Goal: Book appointment/travel/reservation

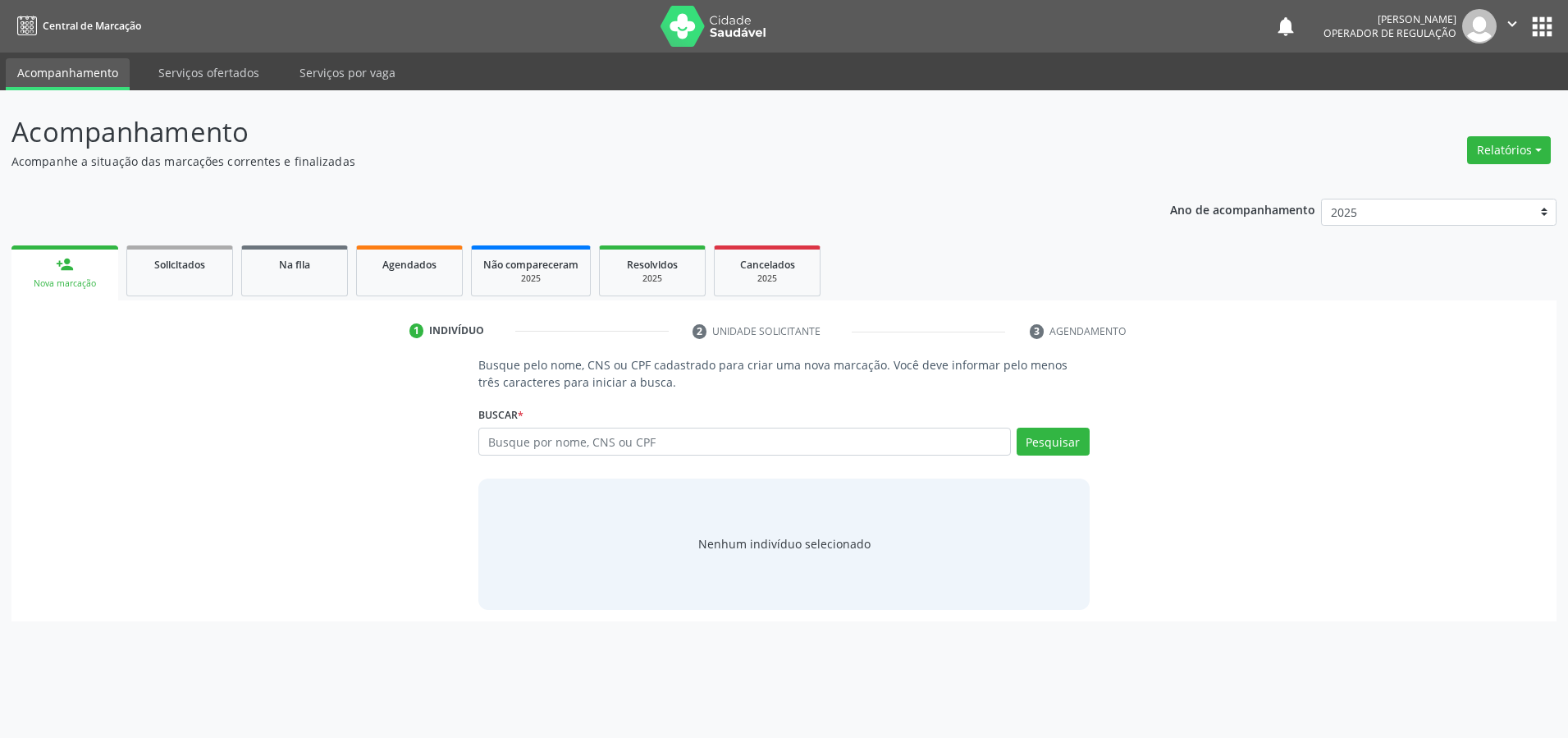
click at [524, 442] on input "text" at bounding box center [744, 441] width 533 height 28
type input "81612117287"
click at [1066, 438] on button "Pesquisar" at bounding box center [1053, 441] width 73 height 28
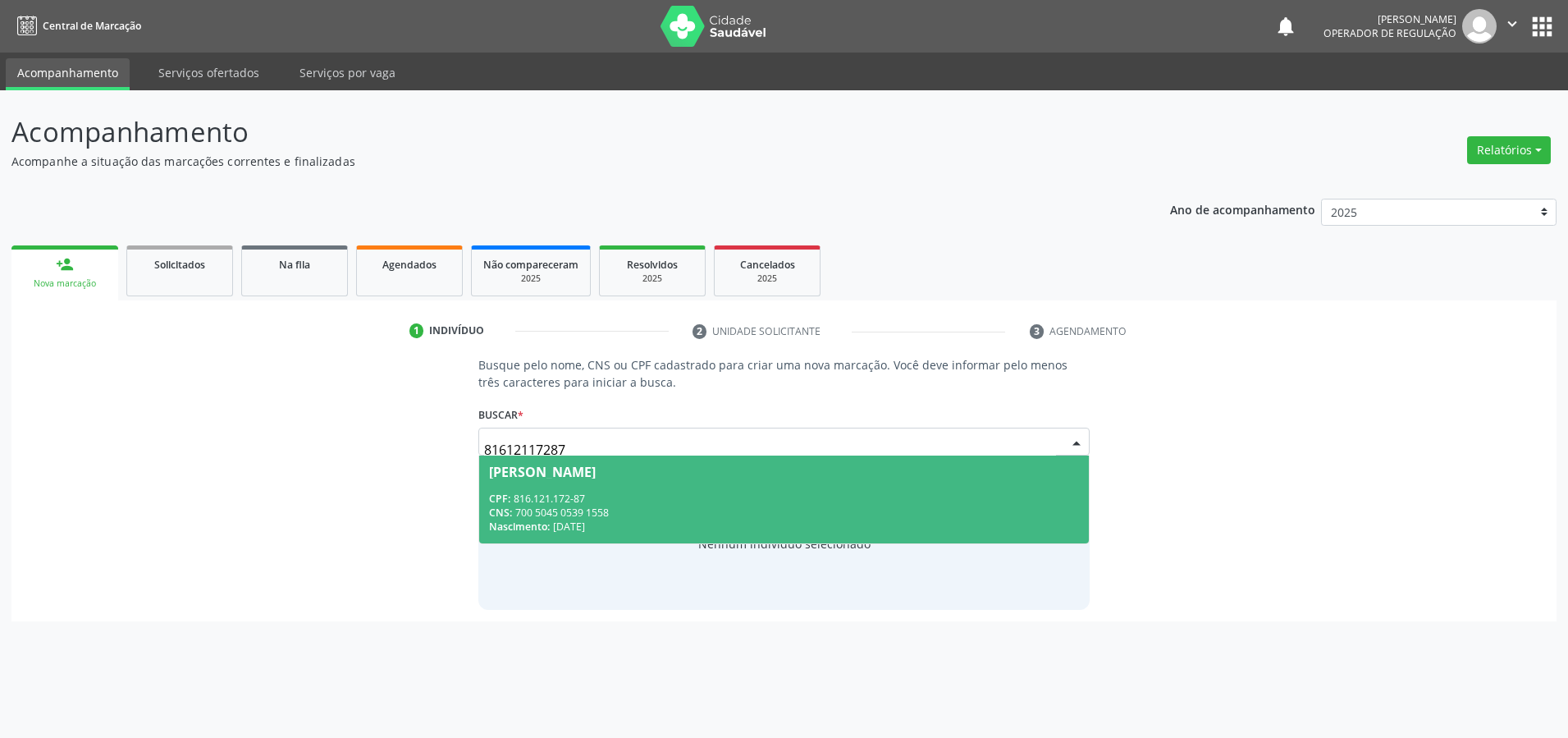
click at [607, 502] on div "CPF: 816.121.172-87" at bounding box center [784, 498] width 590 height 14
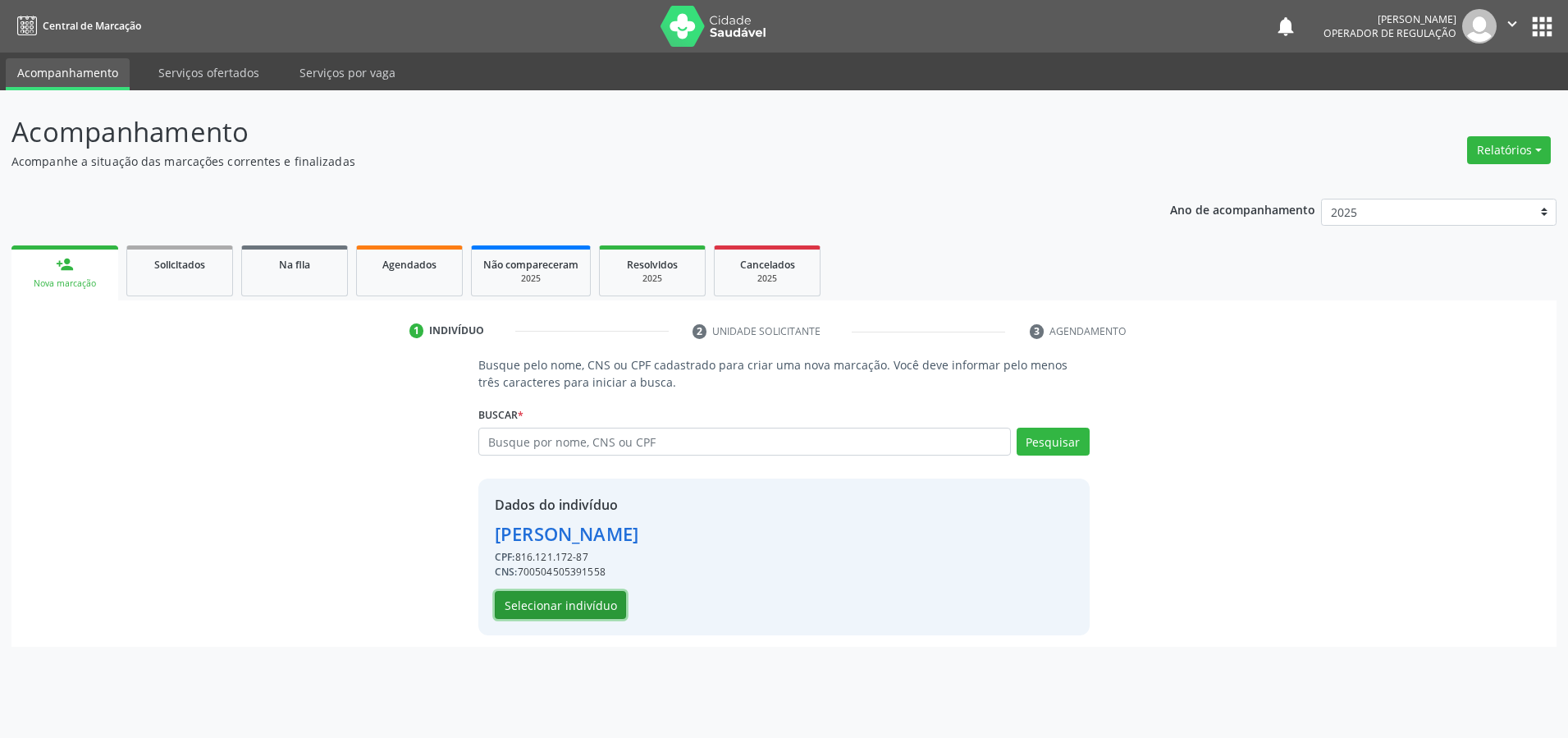
click at [580, 614] on button "Selecionar indivíduo" at bounding box center [560, 604] width 131 height 28
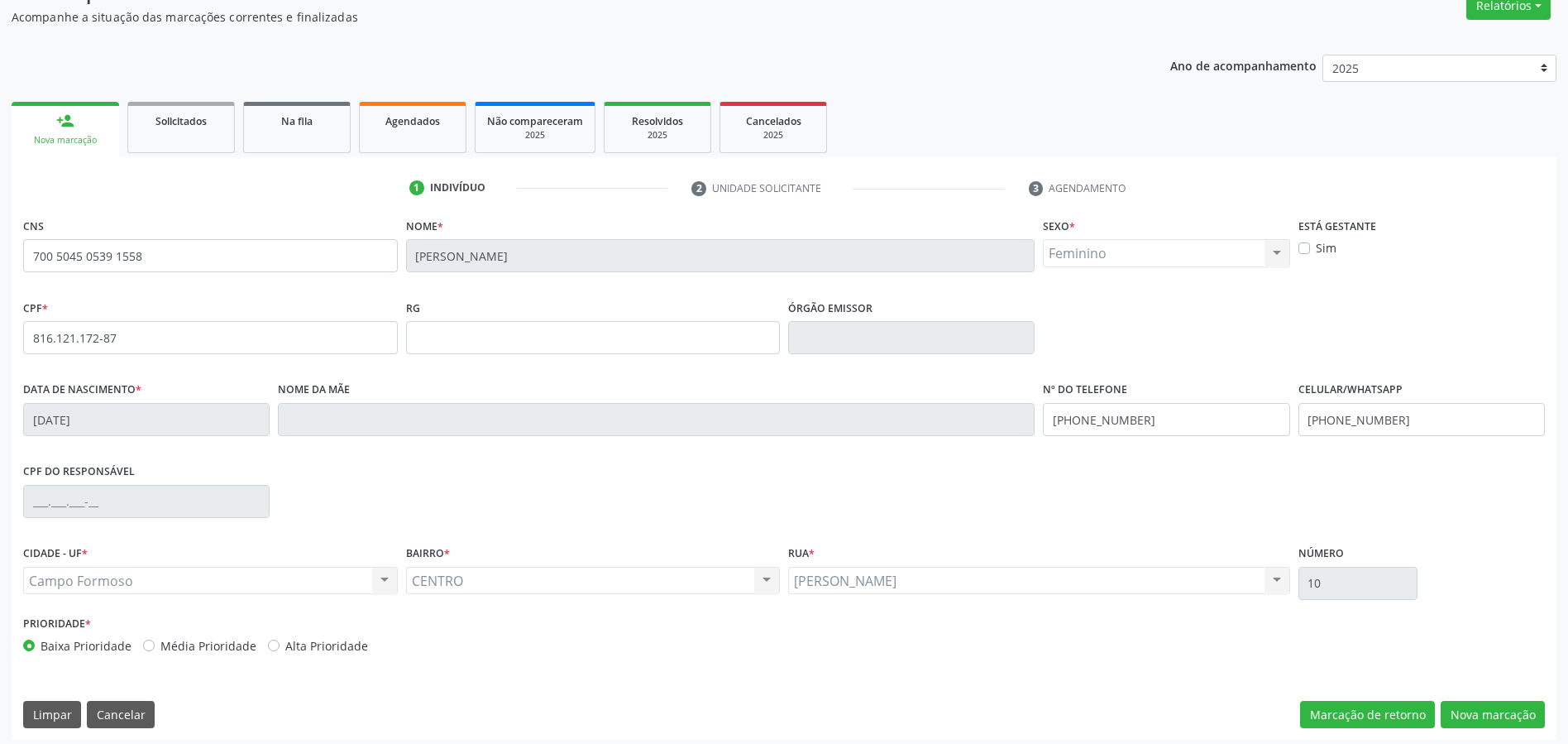
scroll to position [153, 0]
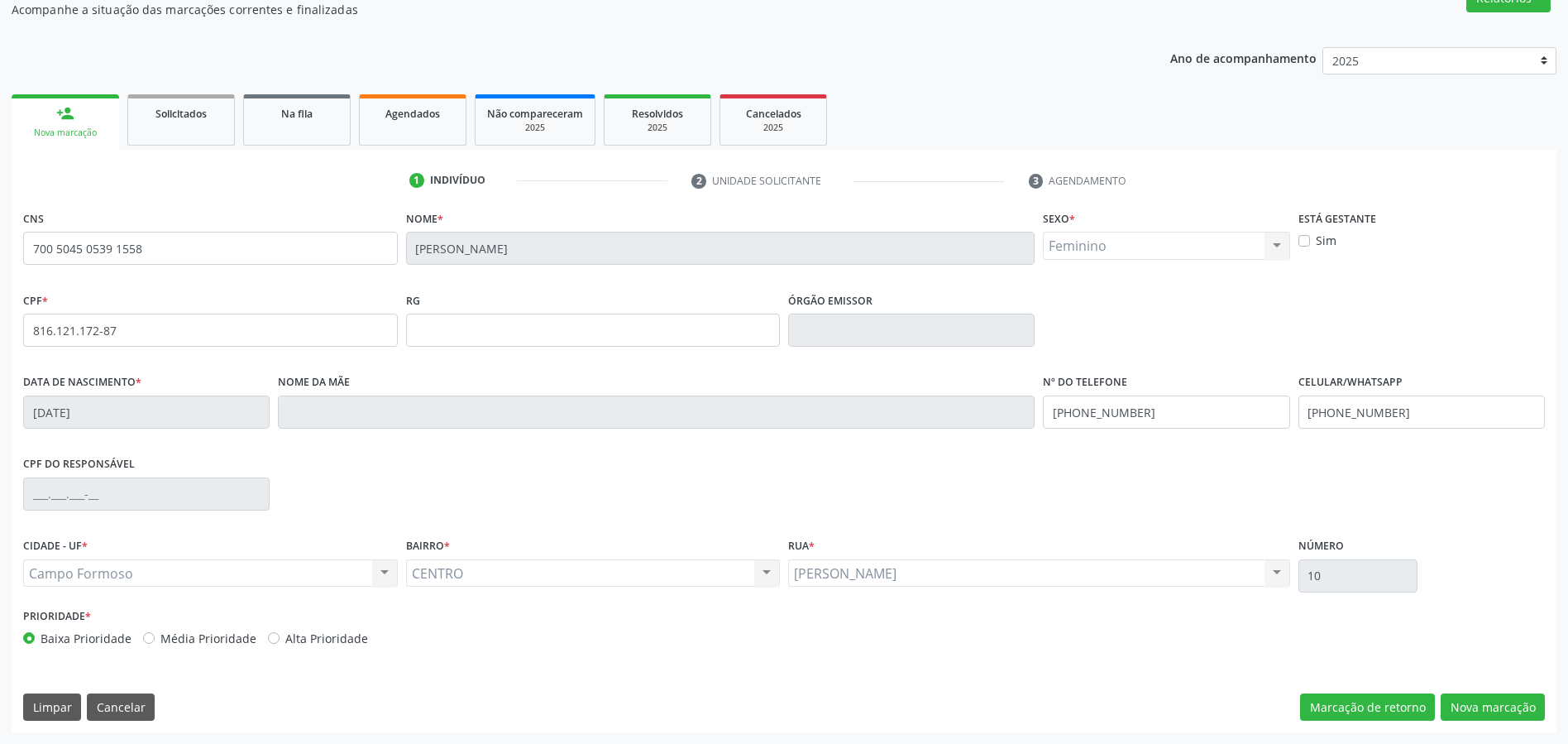
click at [1468, 723] on div "CNS 700 5045 0539 1558 [GEOGRAPHIC_DATA] * [PERSON_NAME] * Feminino Masculino F…" at bounding box center [784, 469] width 1544 height 526
click at [1471, 715] on button "Nova marcação" at bounding box center [1492, 707] width 104 height 28
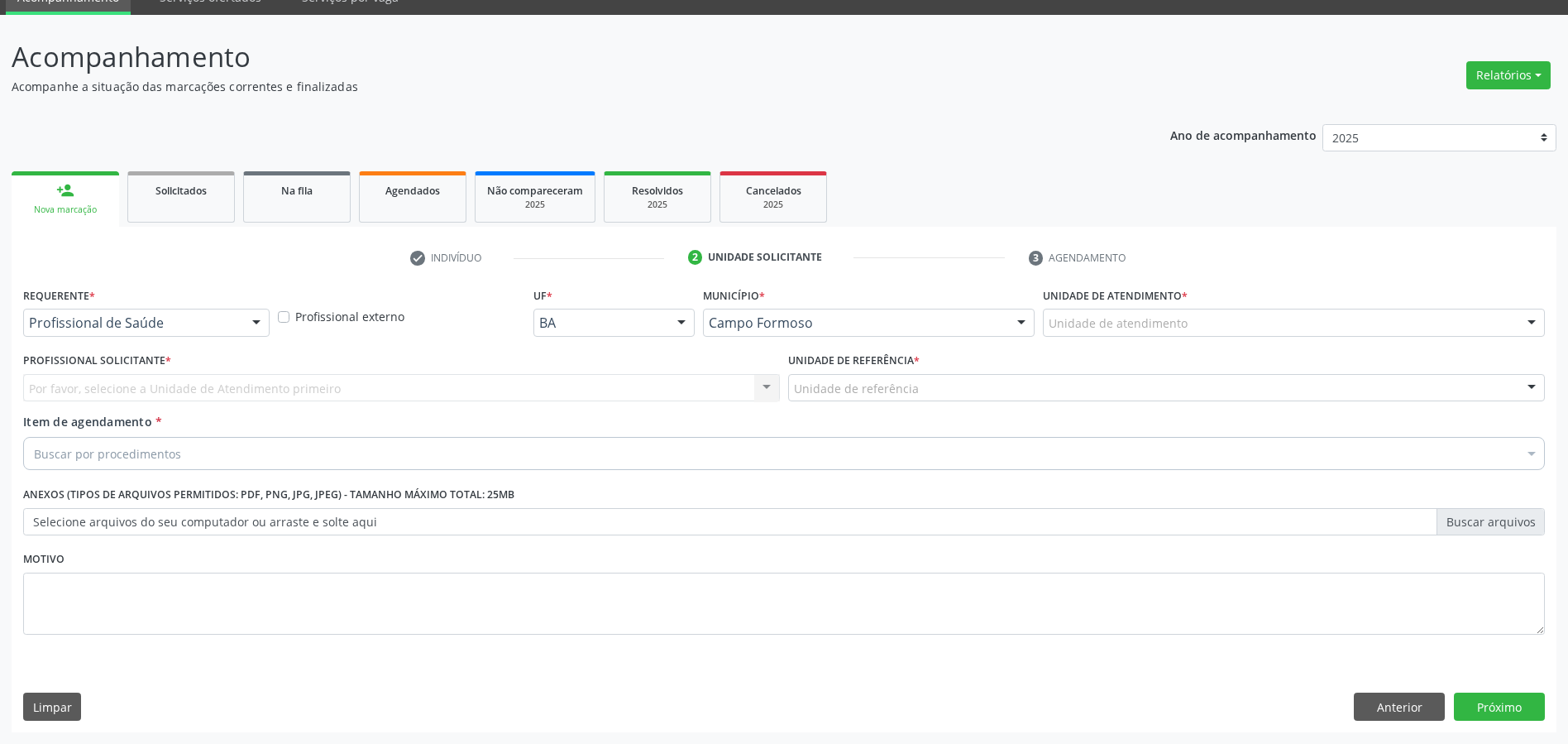
scroll to position [76, 0]
click at [261, 321] on div at bounding box center [256, 323] width 24 height 28
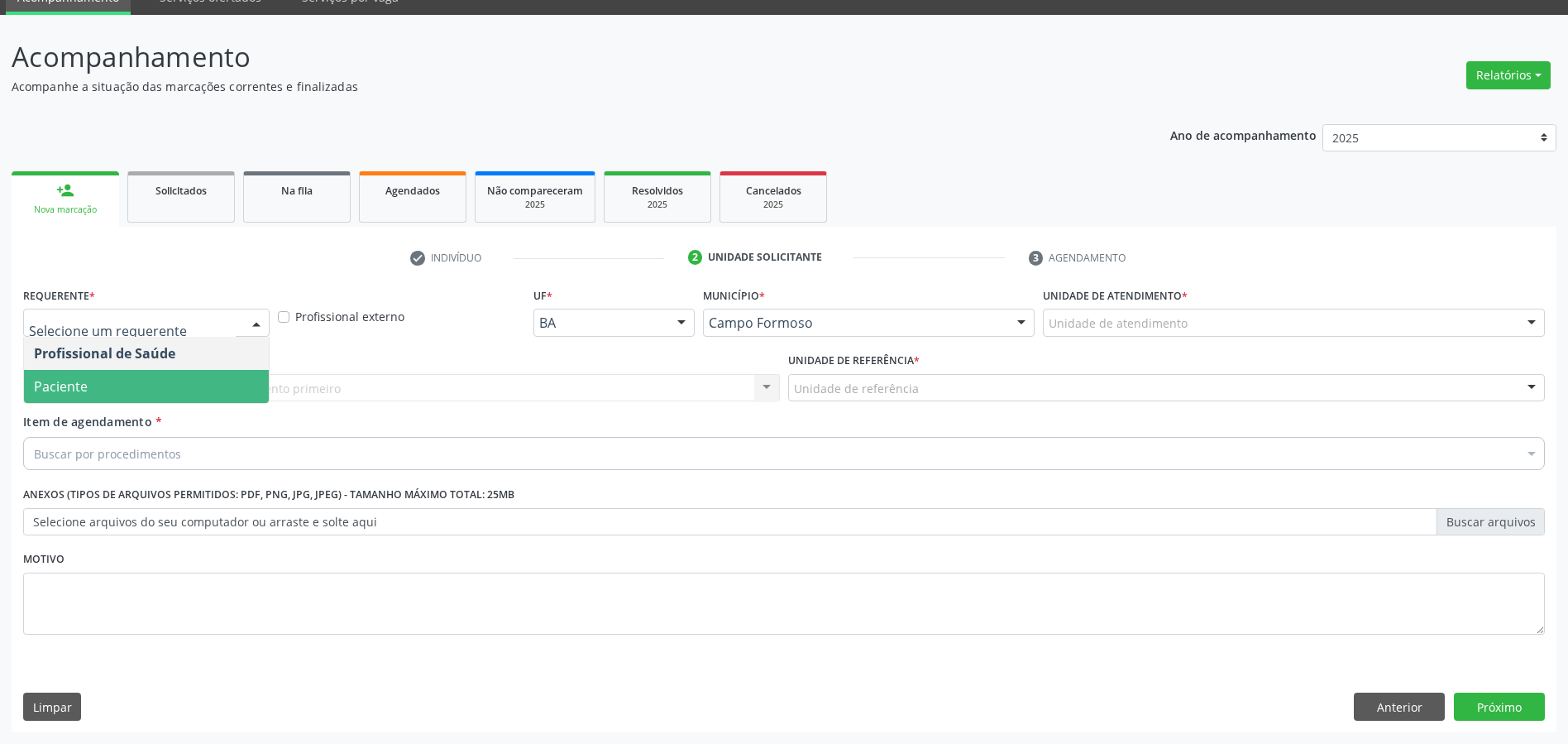
click at [162, 373] on span "Paciente" at bounding box center [147, 386] width 245 height 33
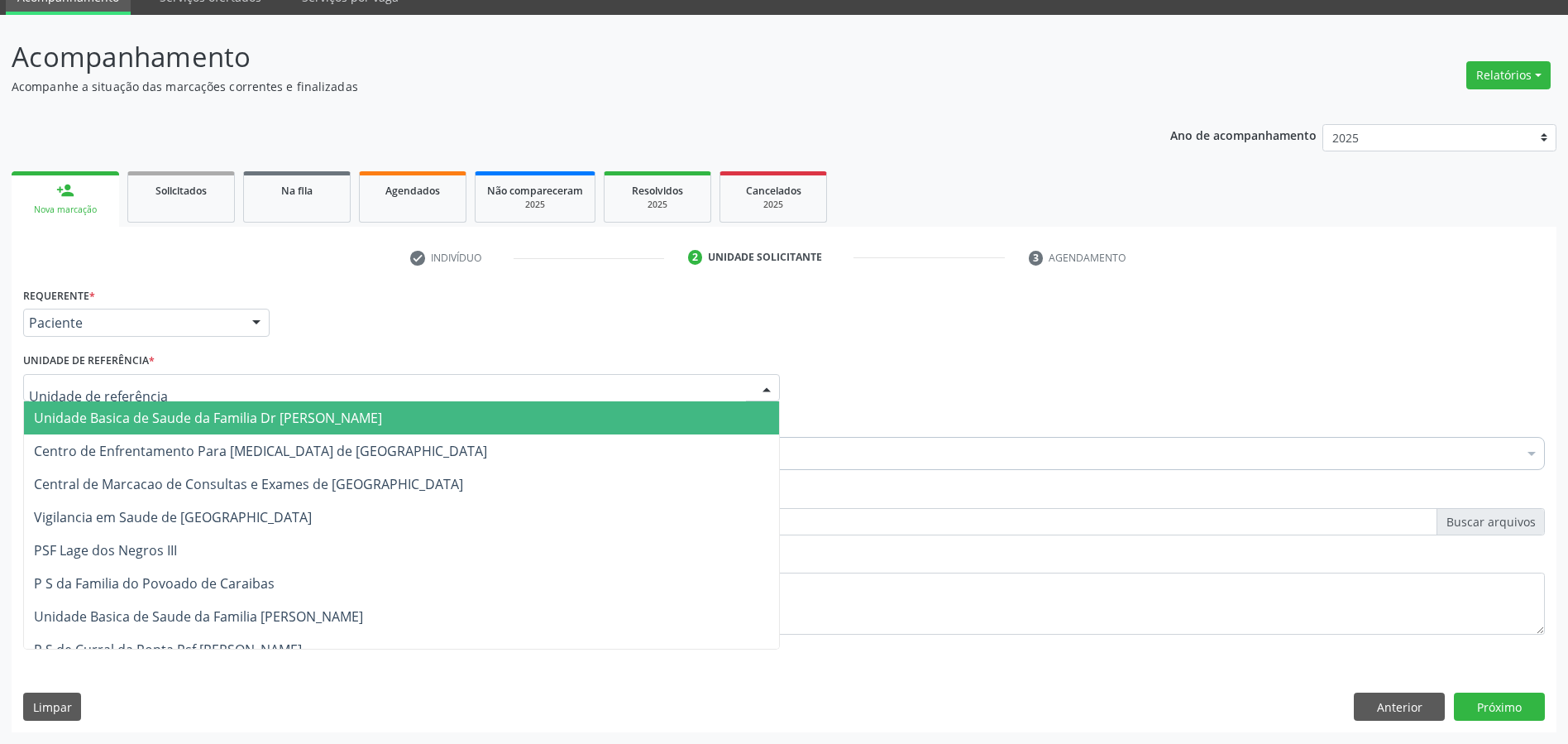
click at [156, 383] on div at bounding box center [402, 387] width 756 height 28
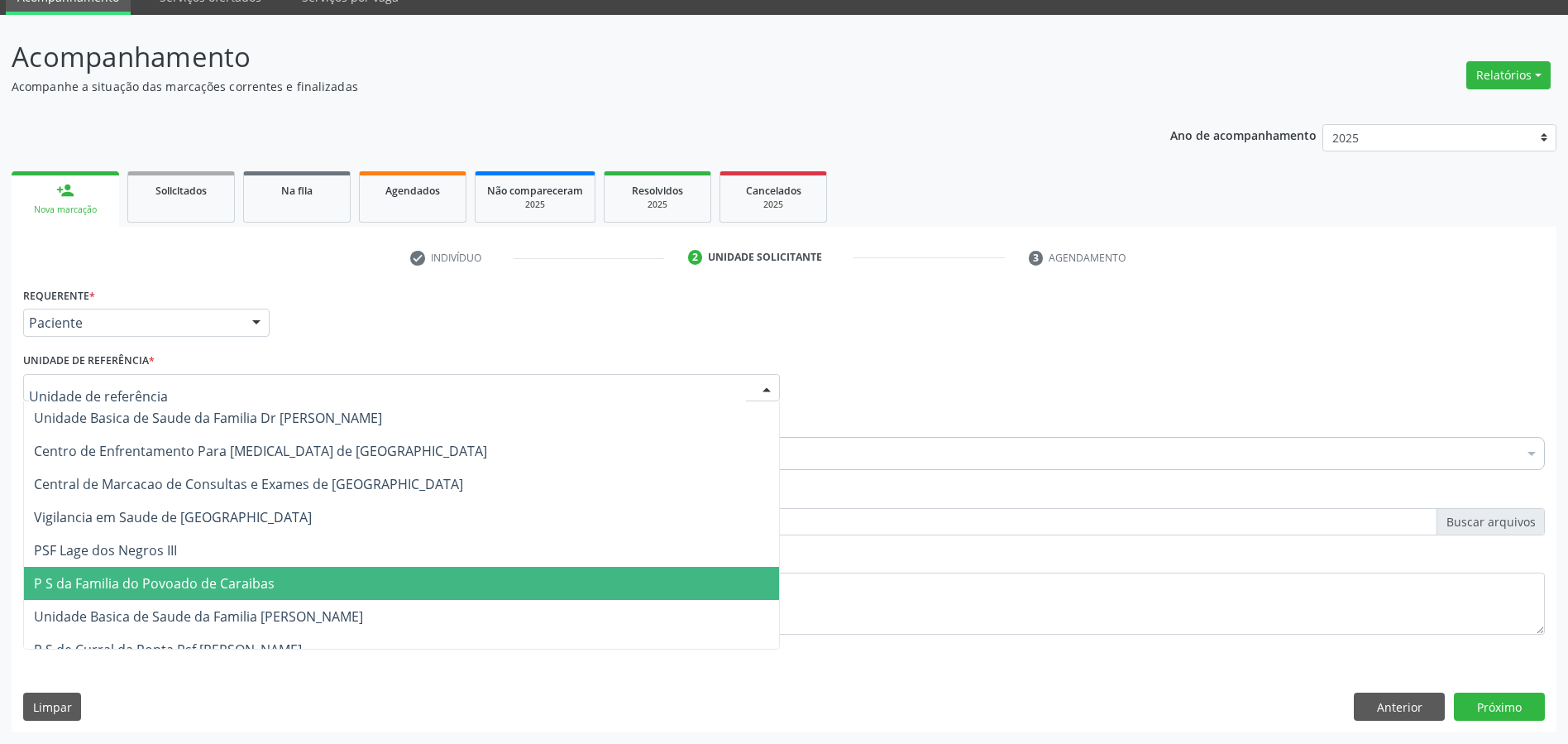
click at [158, 571] on span "P S da Familia do Povoado de Caraibas" at bounding box center [402, 583] width 755 height 33
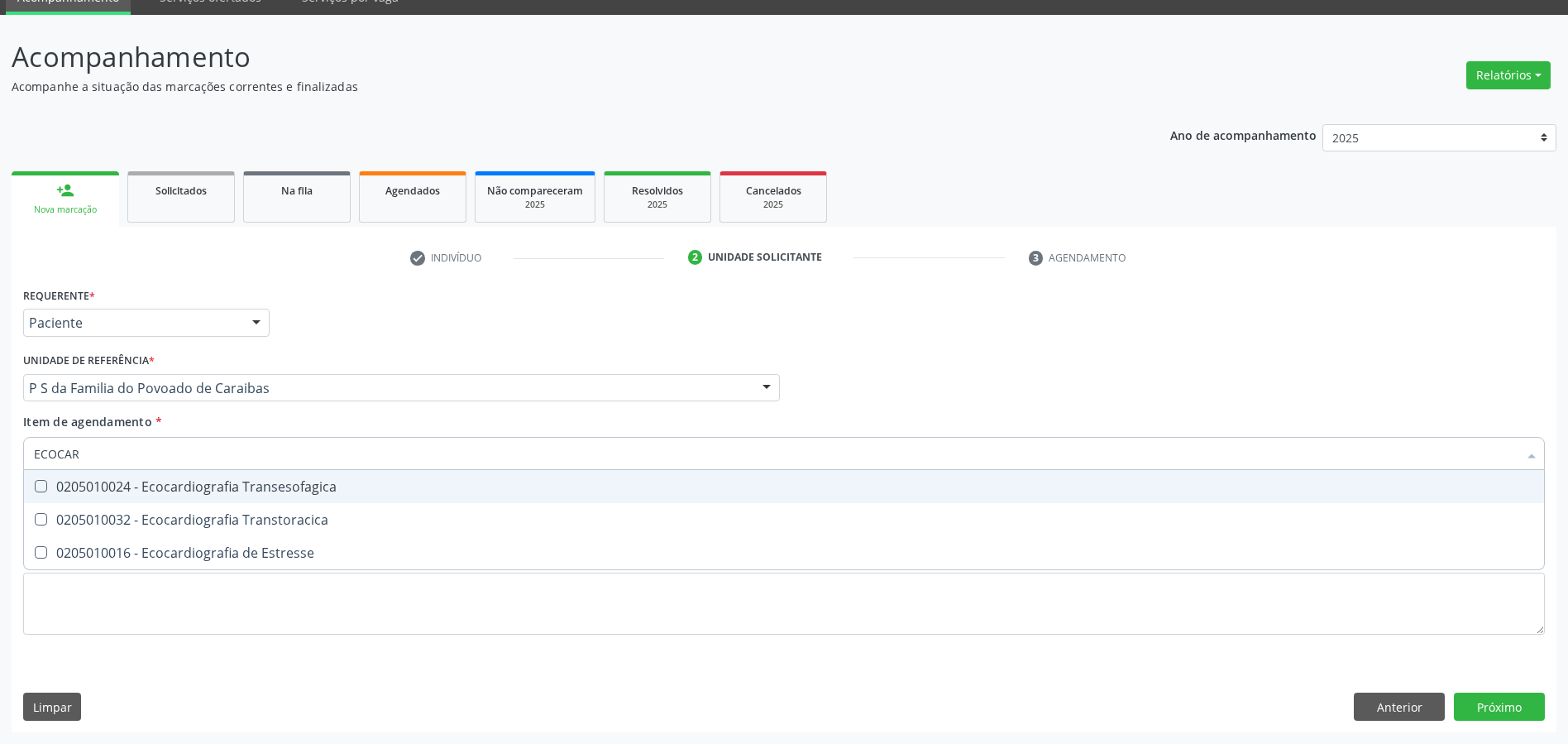
type input "ECOCARD"
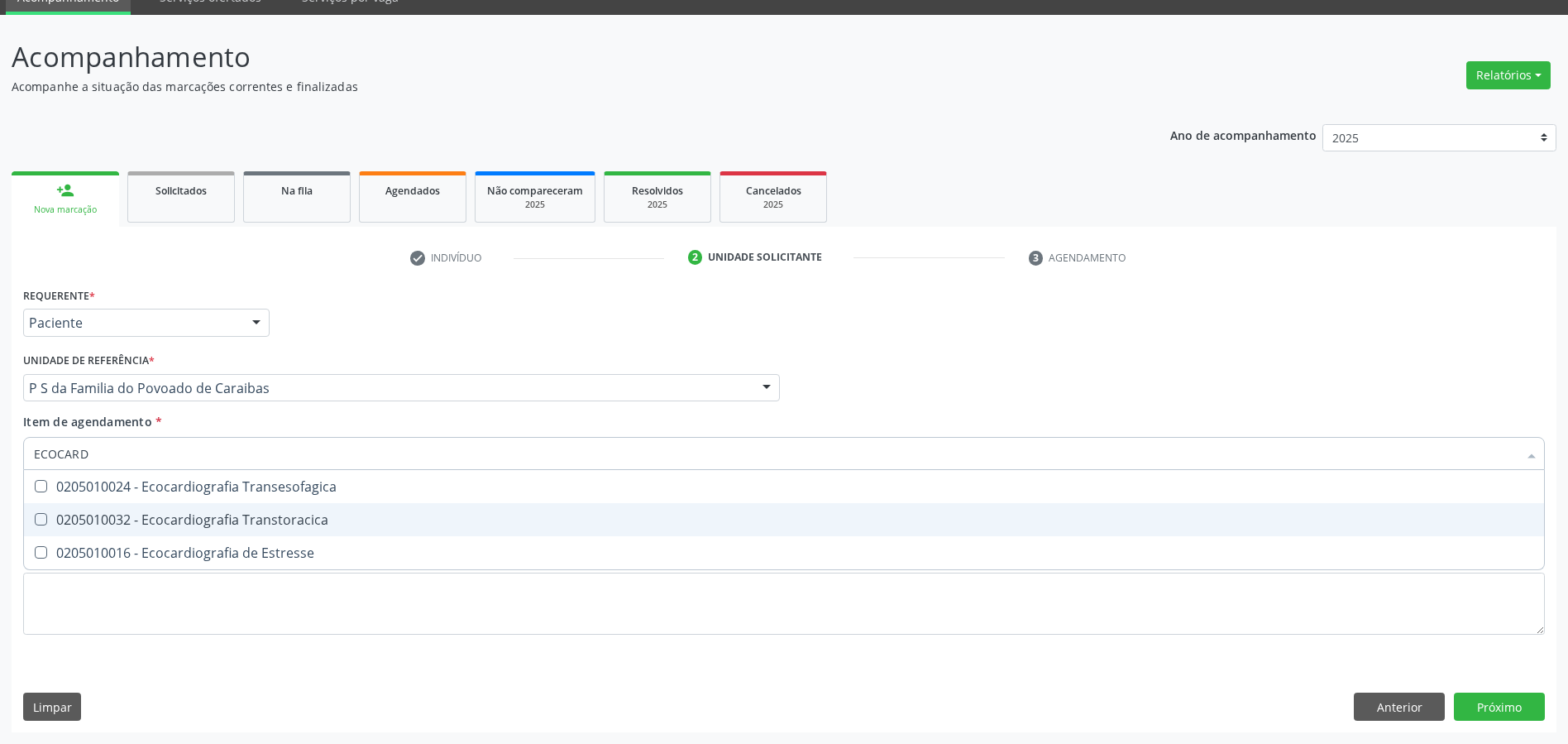
click at [148, 521] on div "0205010032 - Ecocardiografia Transtoracica" at bounding box center [784, 520] width 1500 height 14
checkbox Transtoracica "true"
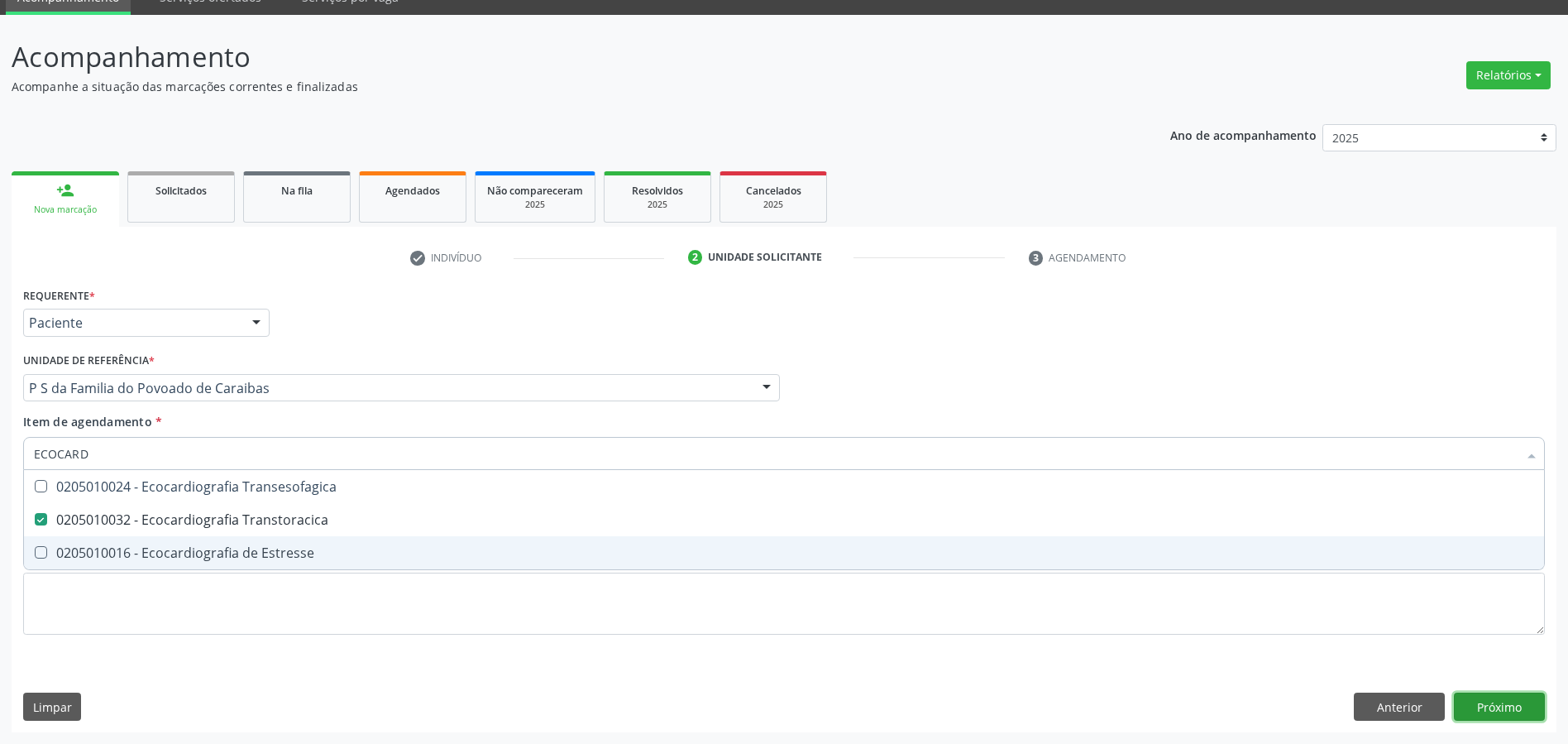
click at [1497, 712] on div "Requerente * Paciente Profissional de Saúde Paciente Nenhum resultado encontrad…" at bounding box center [784, 508] width 1544 height 449
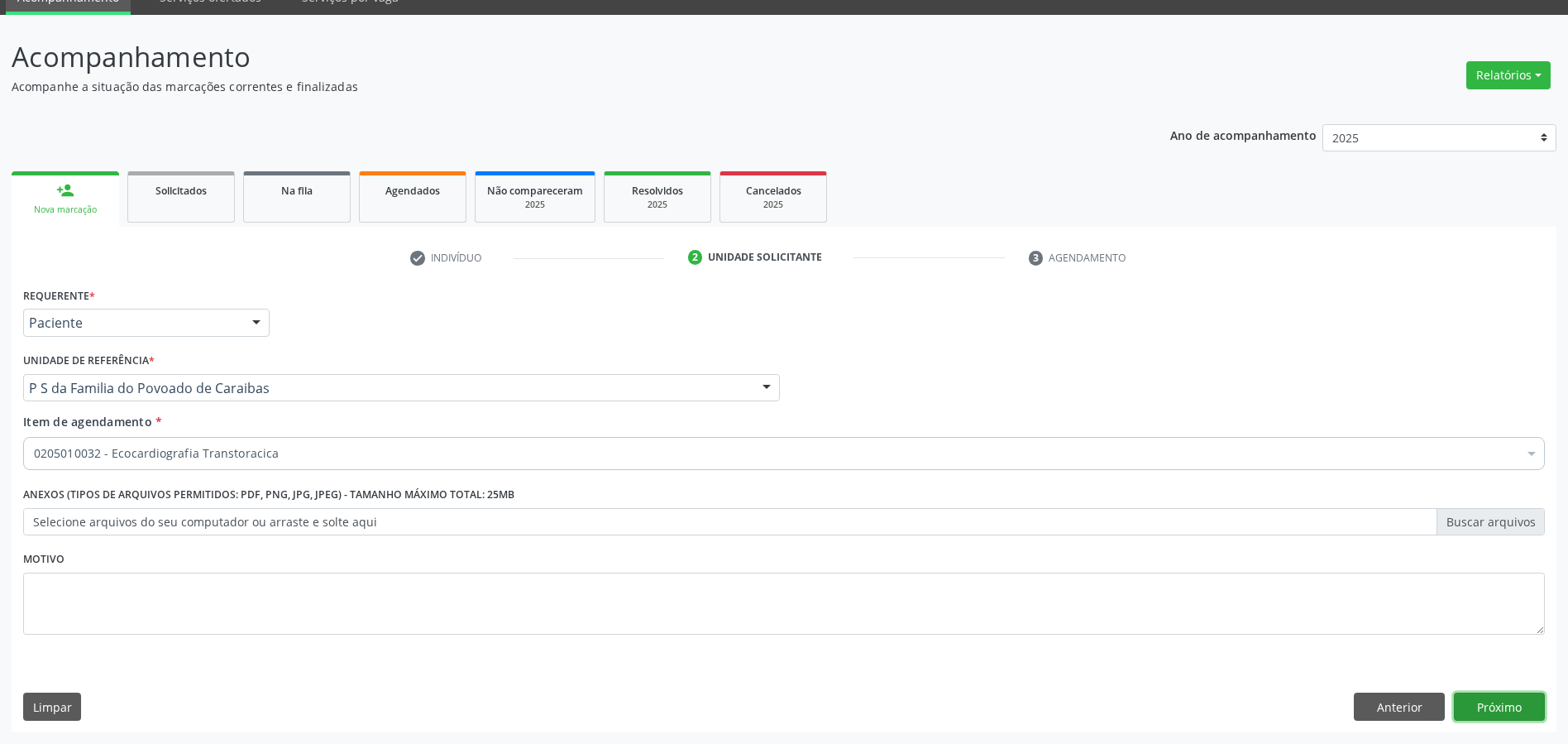
click at [1496, 701] on button "Próximo" at bounding box center [1499, 706] width 91 height 28
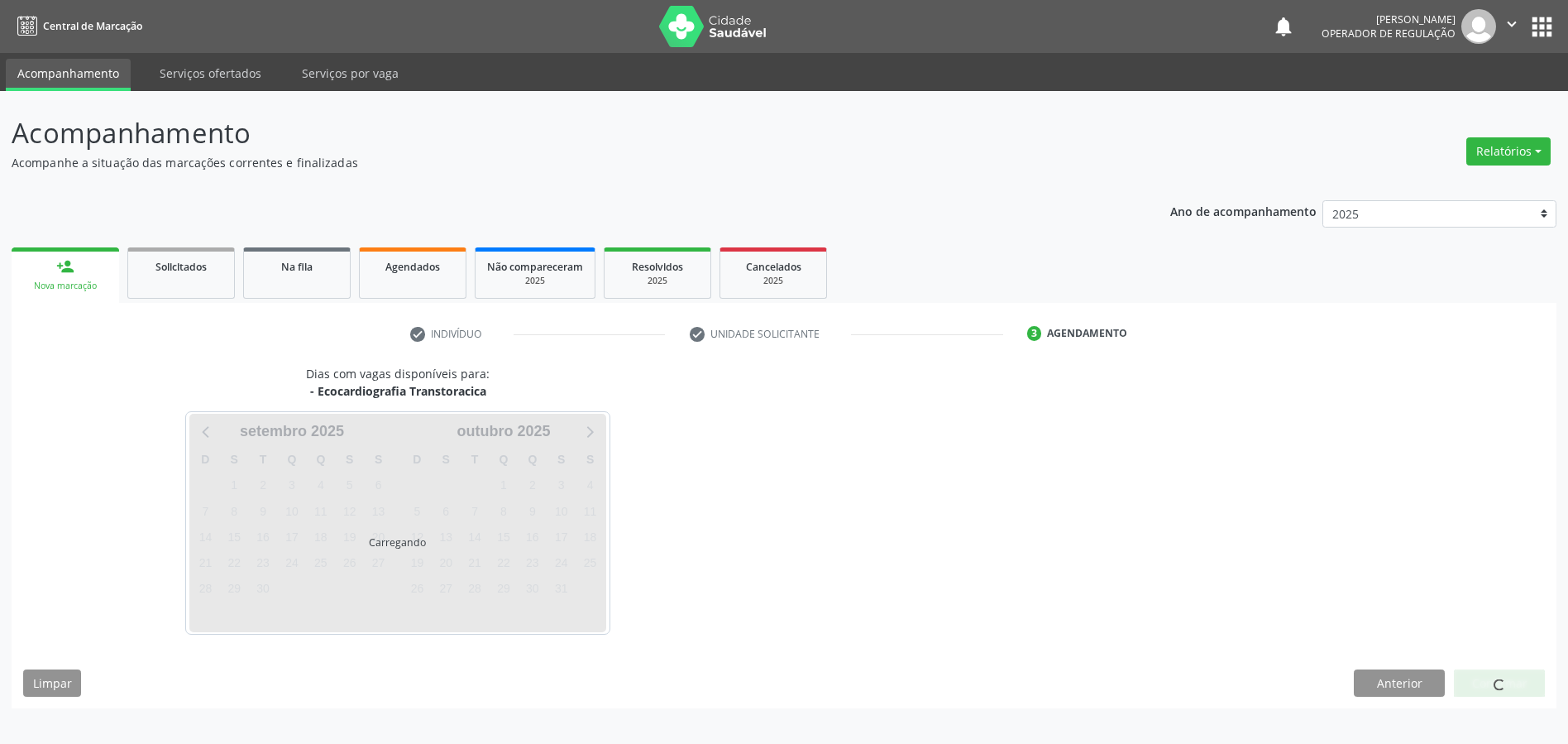
scroll to position [0, 0]
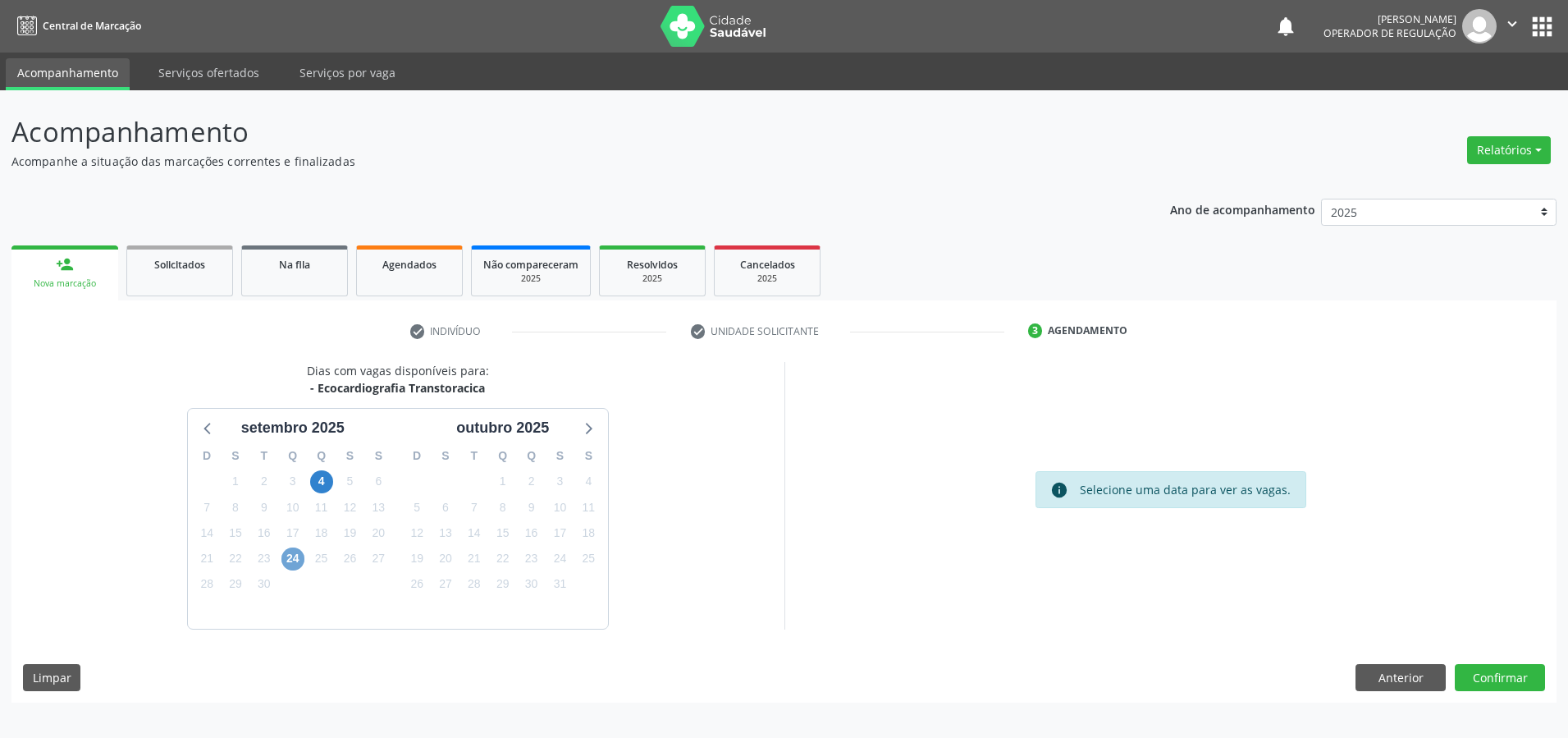
click at [291, 558] on span "24" at bounding box center [293, 559] width 23 height 23
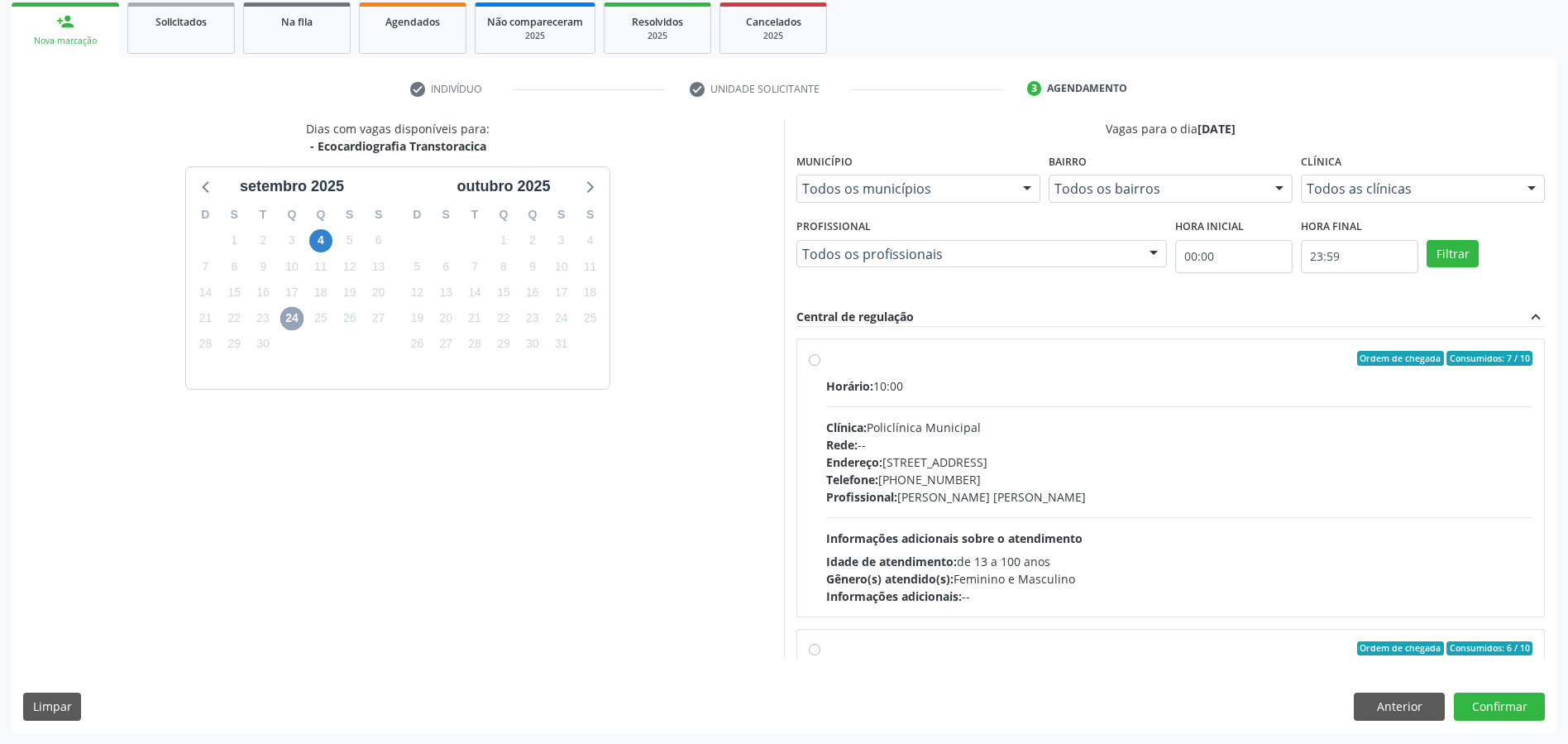
scroll to position [248, 0]
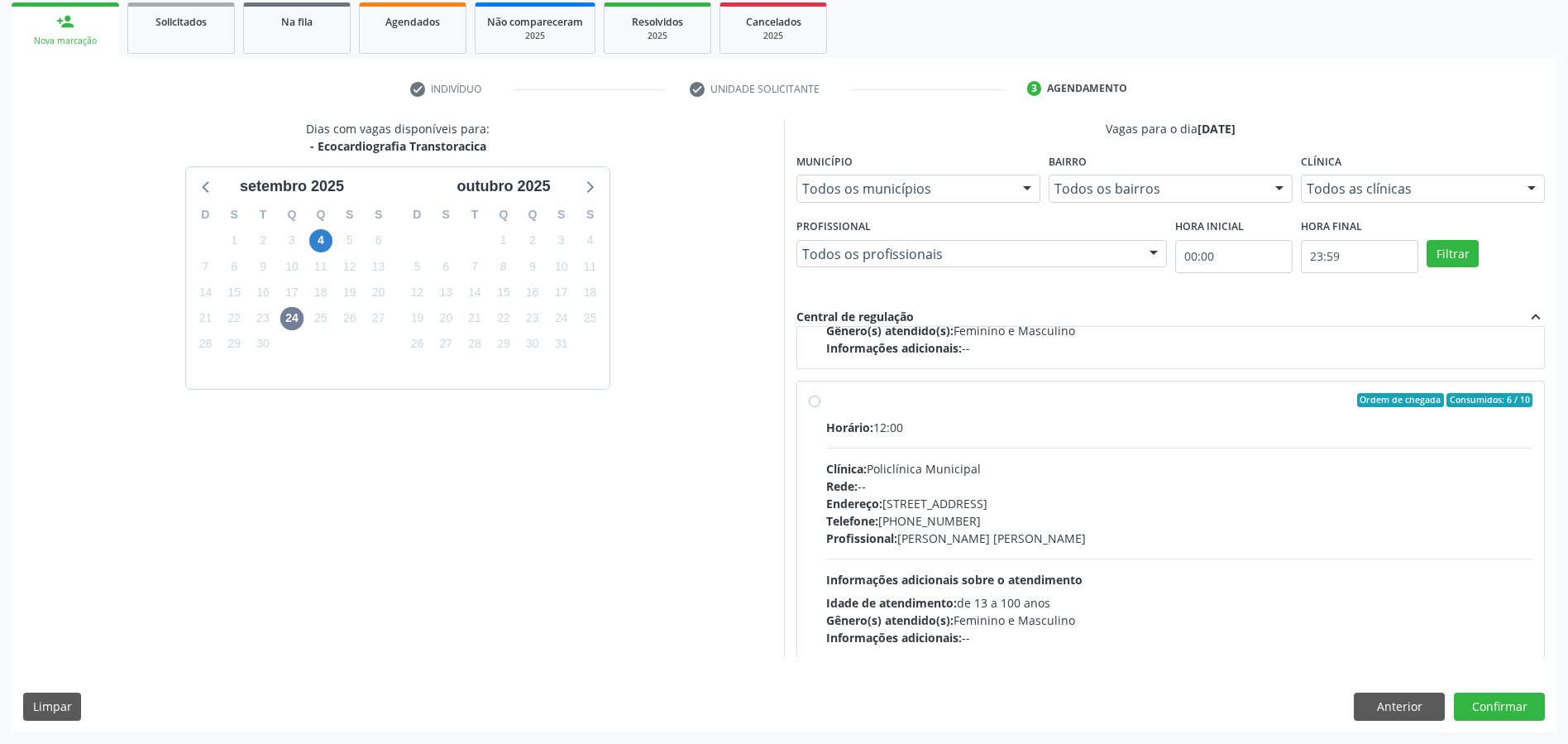
click at [158, 543] on div "Dias com vagas disponíveis para: - Ecocardiografia Transtoracica [DATE] D S T Q…" at bounding box center [398, 389] width 773 height 538
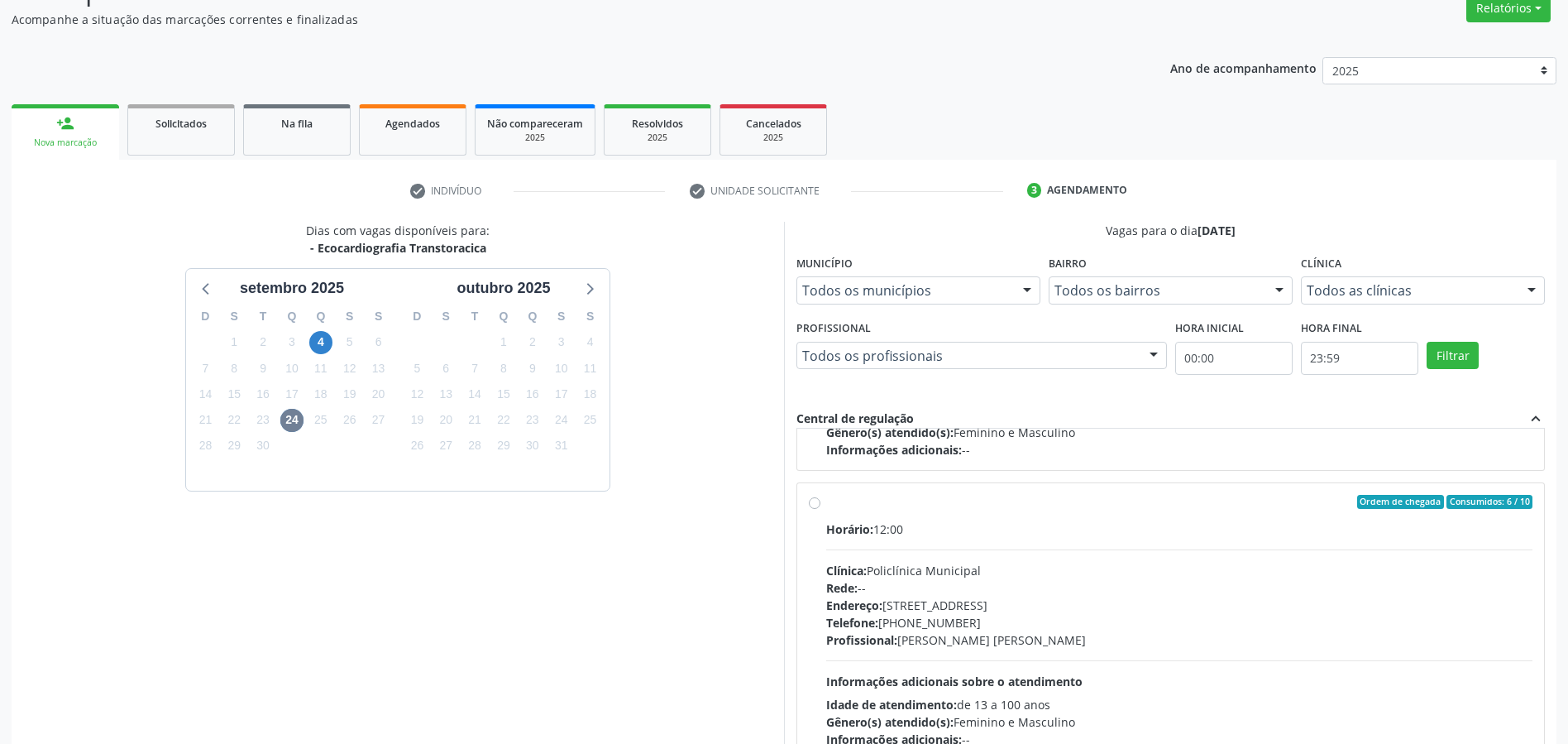
scroll to position [0, 0]
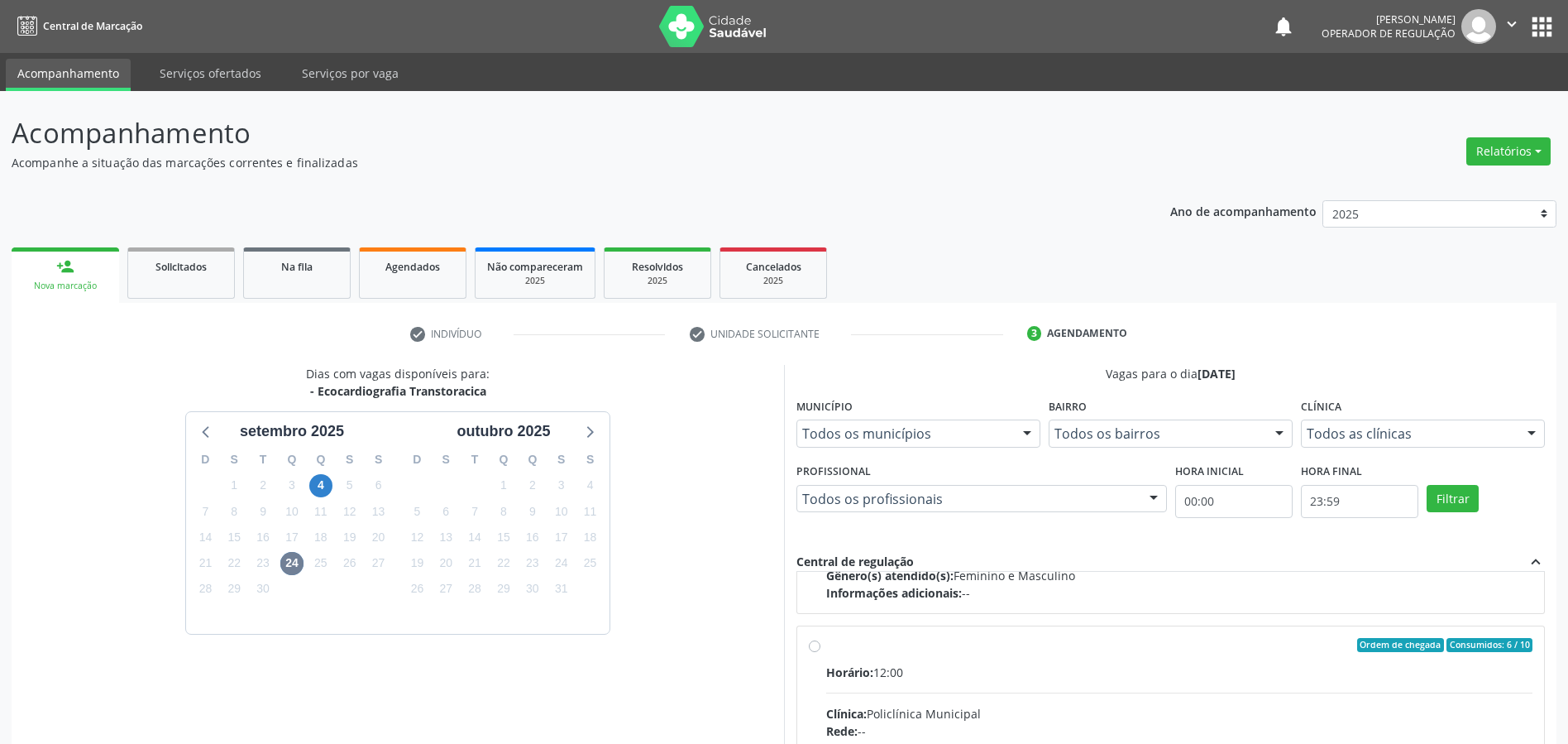
click at [1513, 14] on button "" at bounding box center [1511, 26] width 32 height 34
click at [1440, 100] on link "Sair" at bounding box center [1469, 101] width 114 height 24
